Goal: Register for event/course

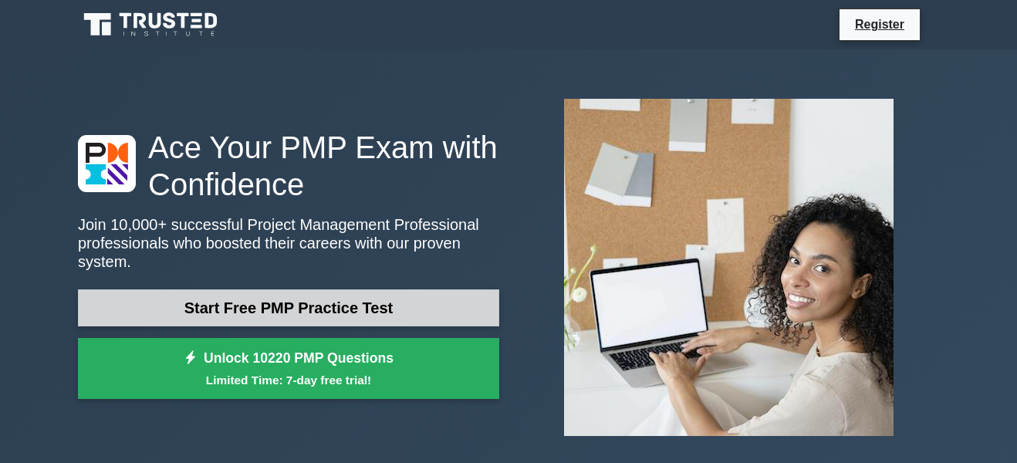
click at [220, 291] on link "Start Free PMP Practice Test" at bounding box center [288, 307] width 421 height 37
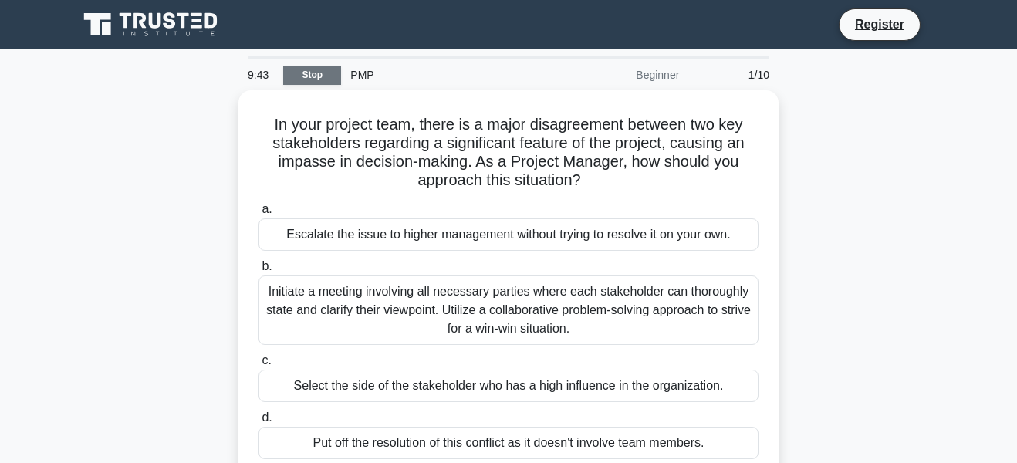
click at [300, 73] on link "Stop" at bounding box center [312, 75] width 58 height 19
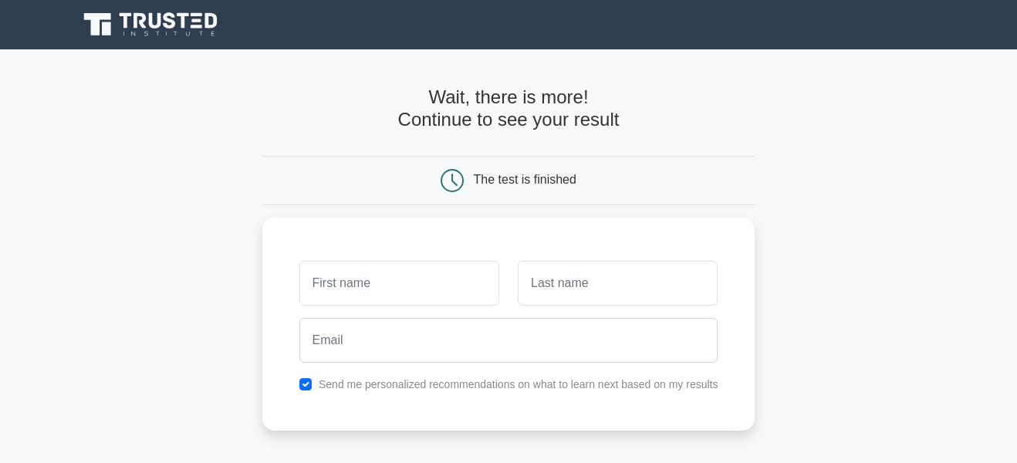
click at [454, 182] on icon at bounding box center [454, 179] width 5 height 11
